Goal: Information Seeking & Learning: Learn about a topic

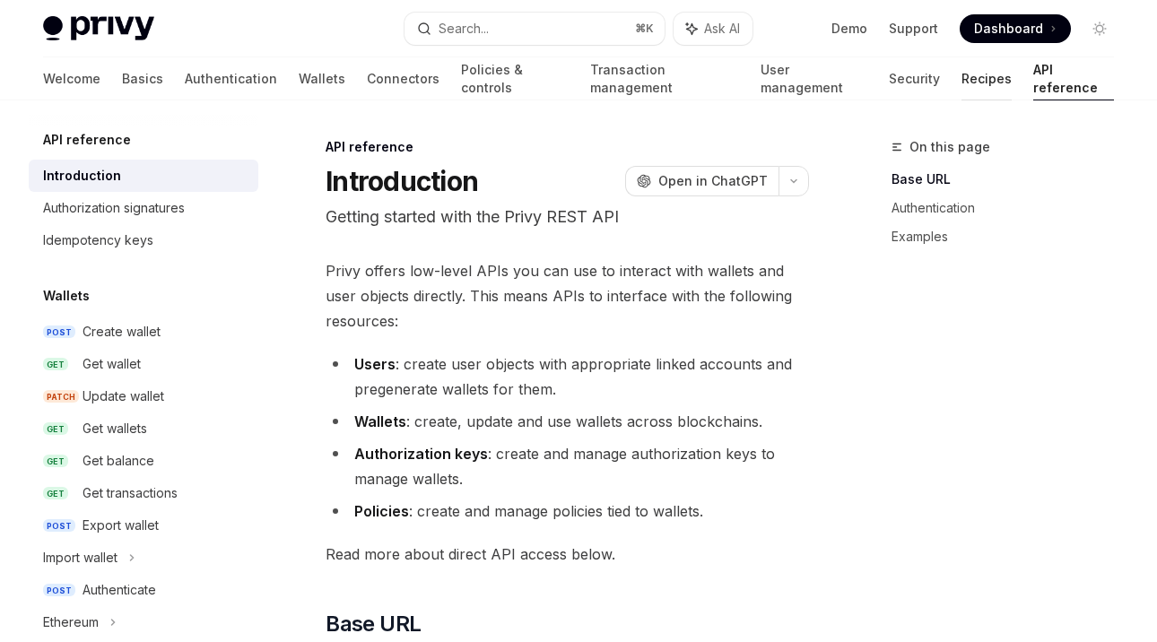
click at [962, 66] on link "Recipes" at bounding box center [987, 78] width 50 height 43
type textarea "*"
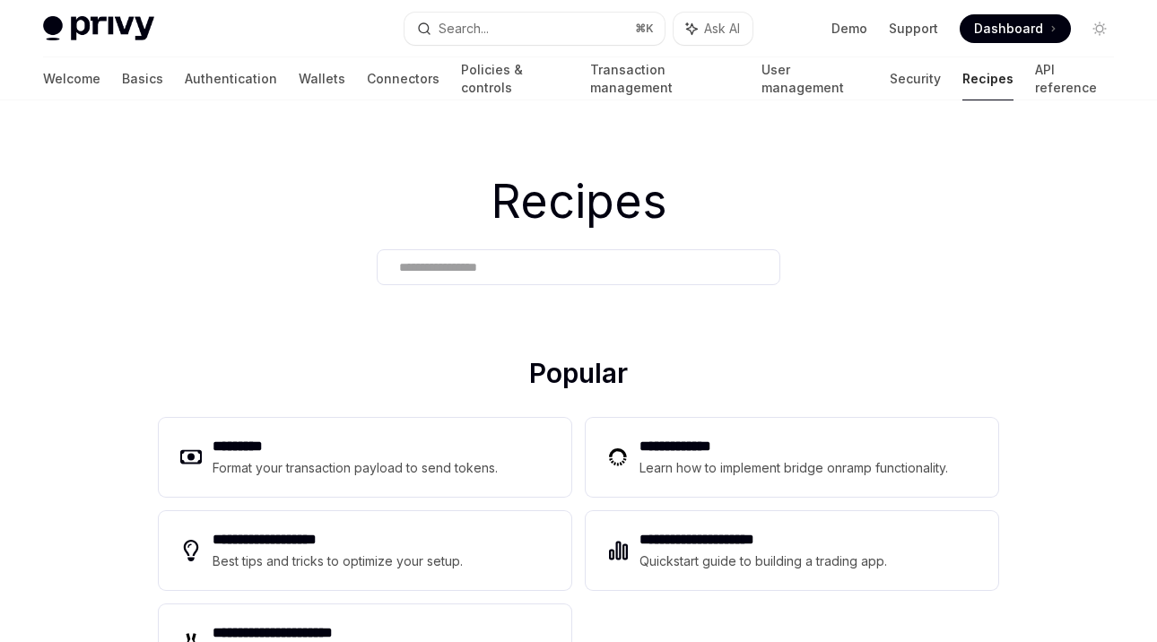
click at [478, 236] on h1 "Recipes" at bounding box center [578, 202] width 1157 height 70
click at [465, 256] on div at bounding box center [579, 267] width 404 height 36
click at [456, 259] on input "text" at bounding box center [578, 267] width 359 height 19
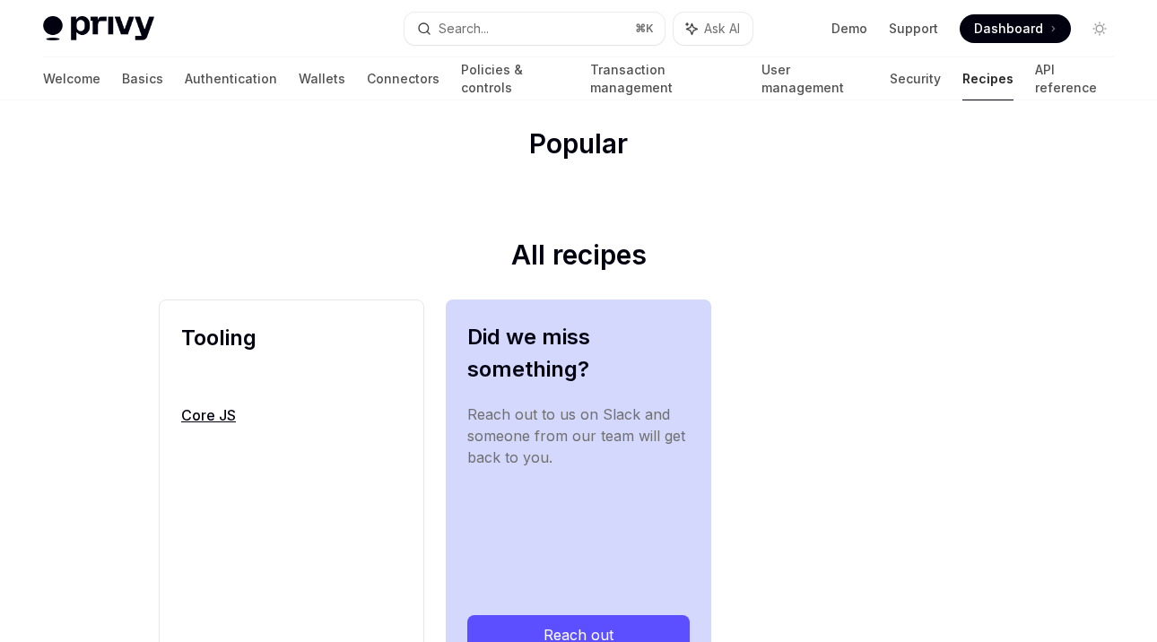
scroll to position [242, 0]
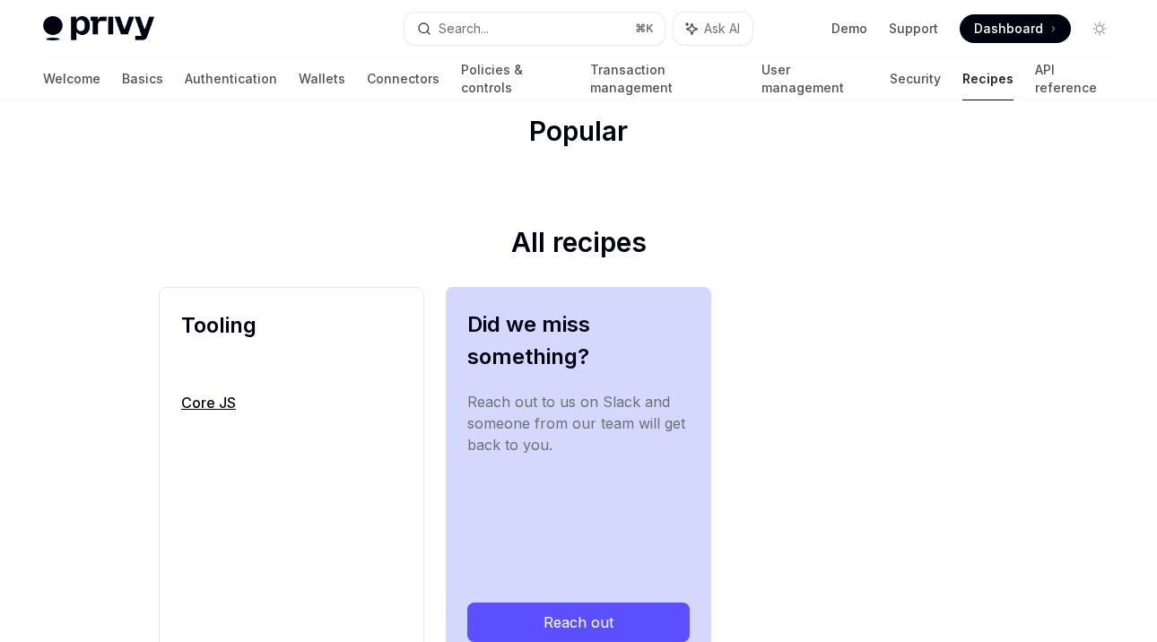
type input "****"
click at [225, 396] on link "Core JS" at bounding box center [291, 403] width 221 height 22
type textarea "*"
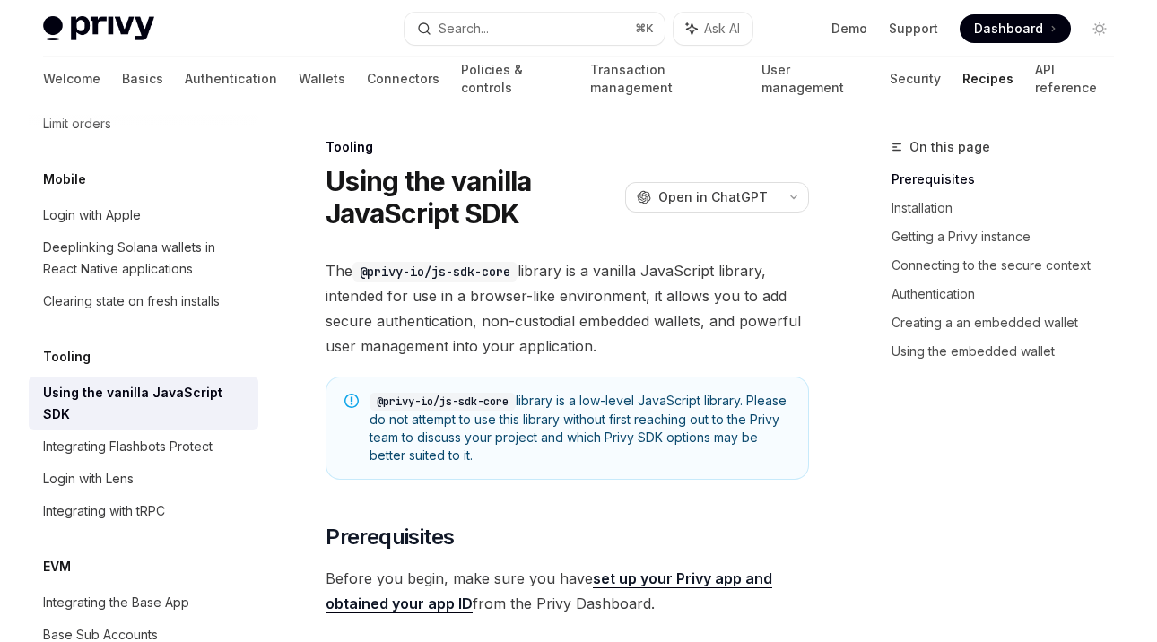
scroll to position [2114, 0]
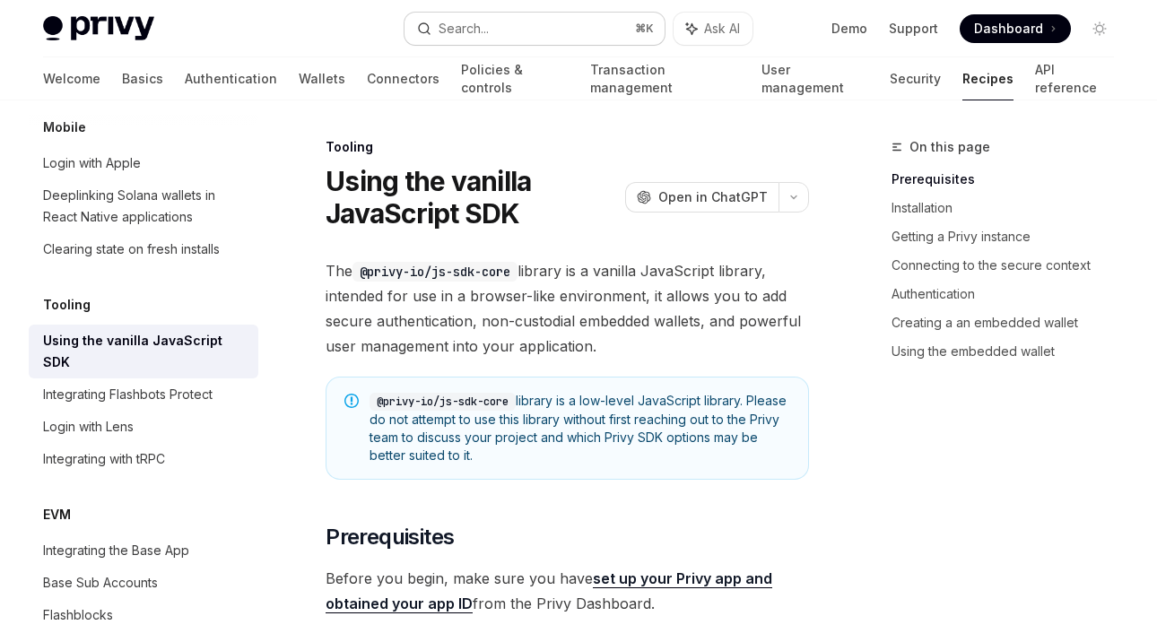
click at [471, 31] on div "Search..." at bounding box center [464, 29] width 50 height 22
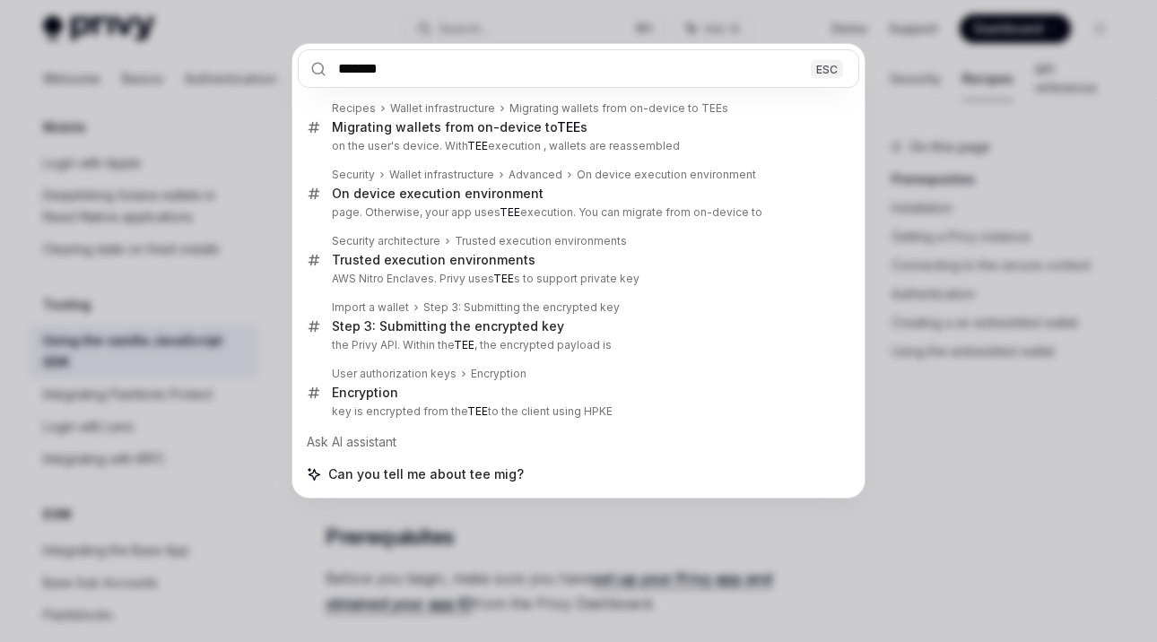
type input "*******"
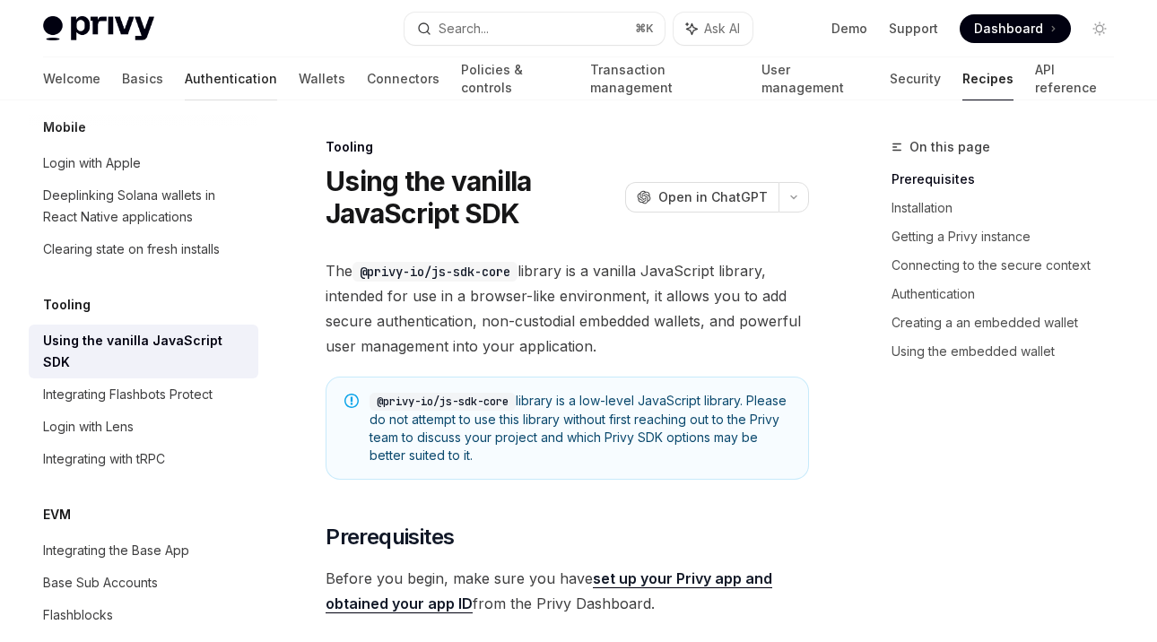
click at [185, 92] on link "Authentication" at bounding box center [231, 78] width 92 height 43
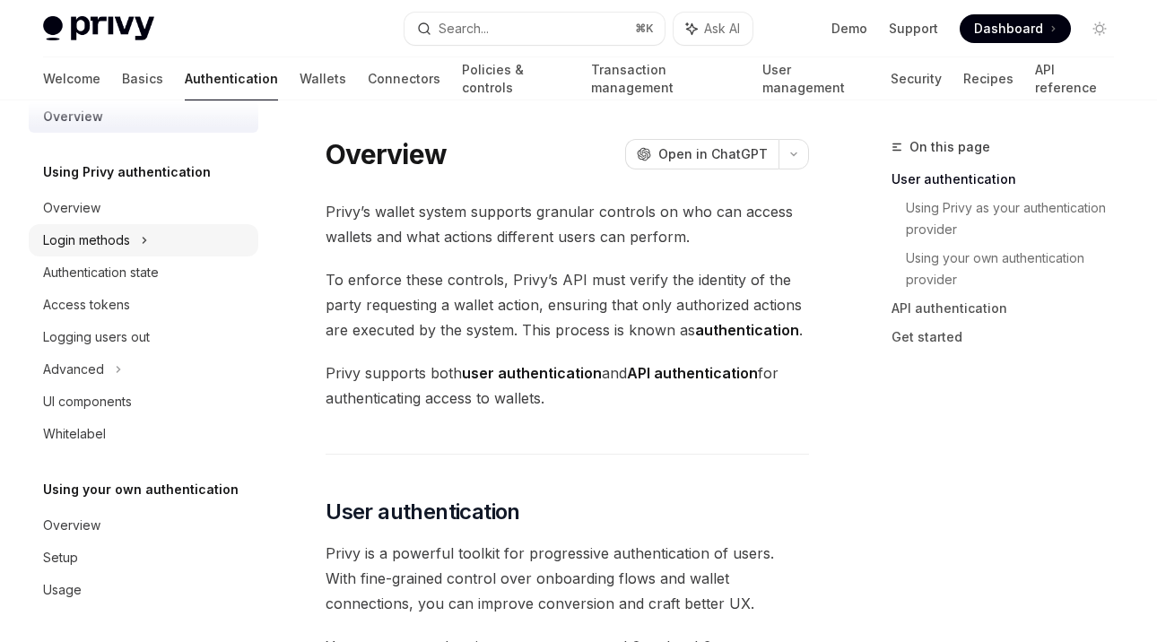
click at [114, 244] on div "Login methods" at bounding box center [86, 241] width 87 height 22
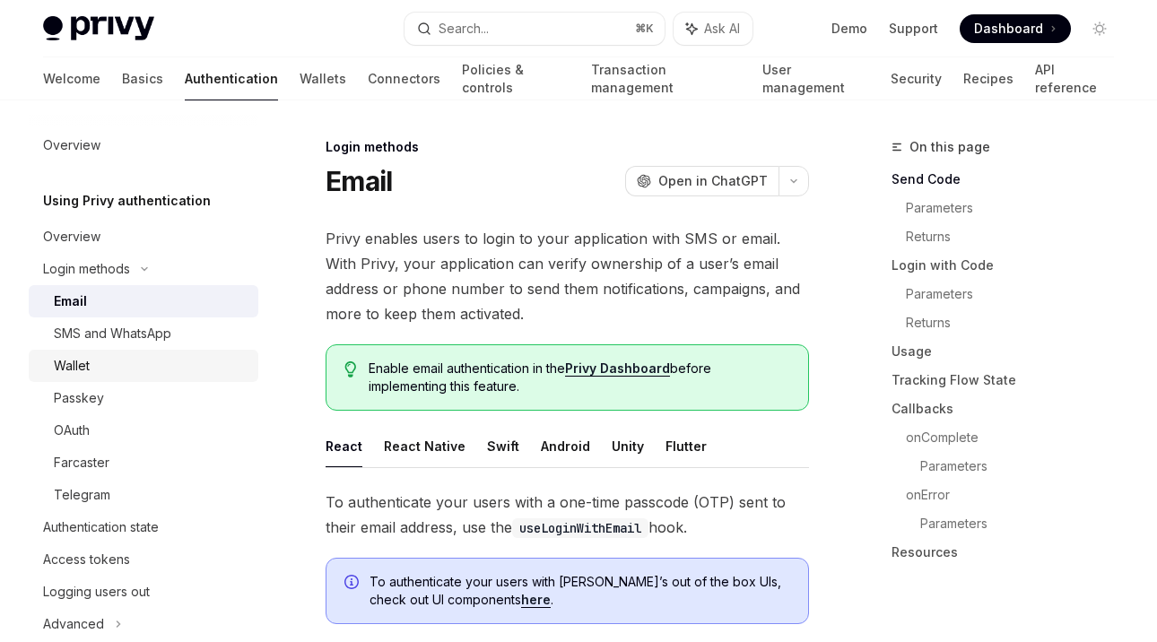
click at [112, 378] on link "Wallet" at bounding box center [144, 366] width 230 height 32
type textarea "*"
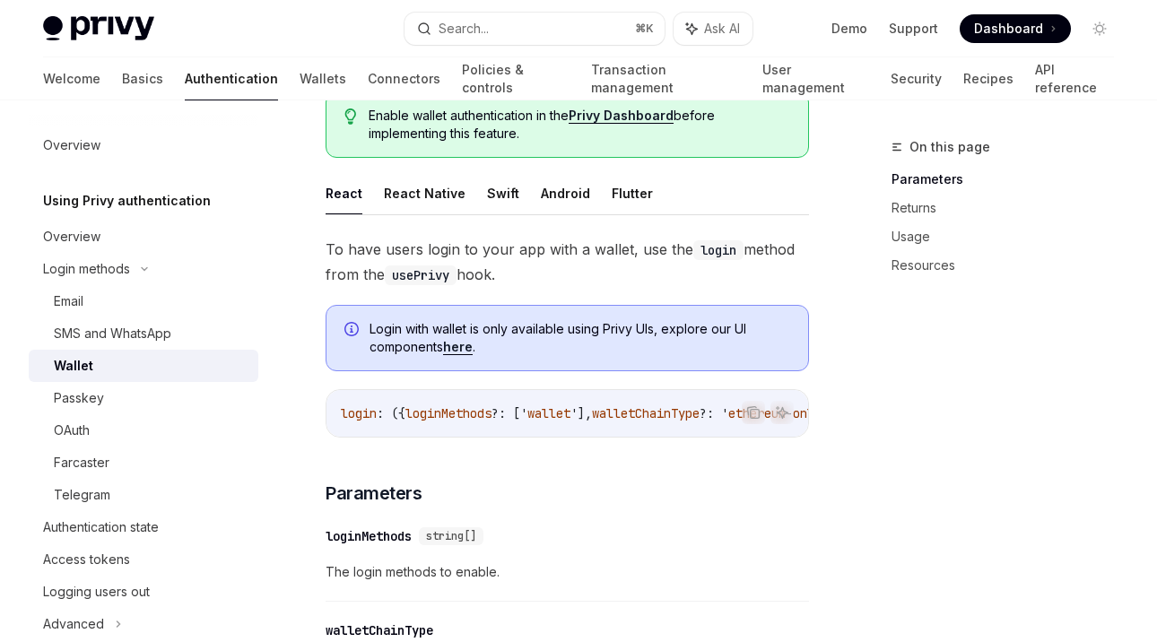
scroll to position [273, 0]
